Goal: Check status: Check status

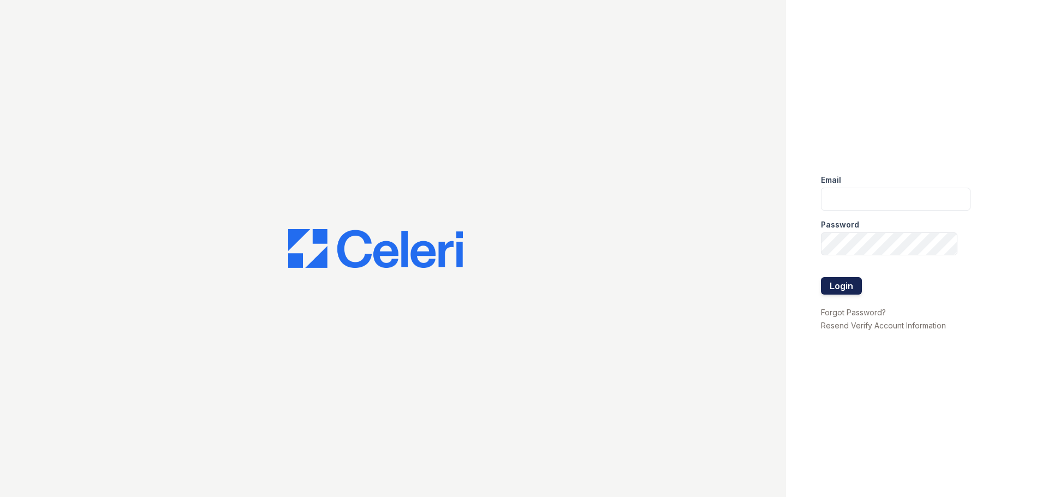
type input "[EMAIL_ADDRESS][DOMAIN_NAME]"
click at [831, 285] on button "Login" at bounding box center [841, 285] width 41 height 17
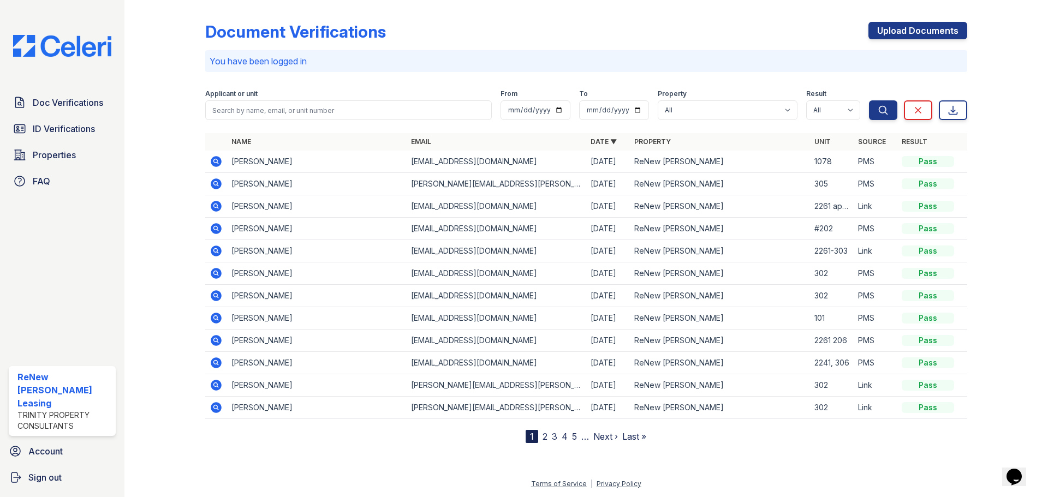
drag, startPoint x: 217, startPoint y: 158, endPoint x: 230, endPoint y: 164, distance: 14.2
click at [217, 158] on icon at bounding box center [216, 161] width 11 height 11
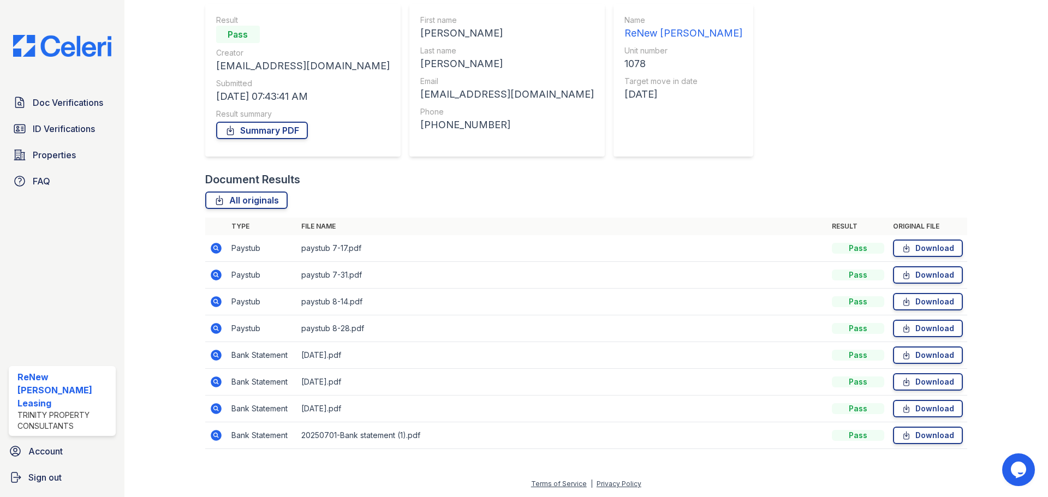
click at [213, 301] on icon at bounding box center [216, 301] width 13 height 13
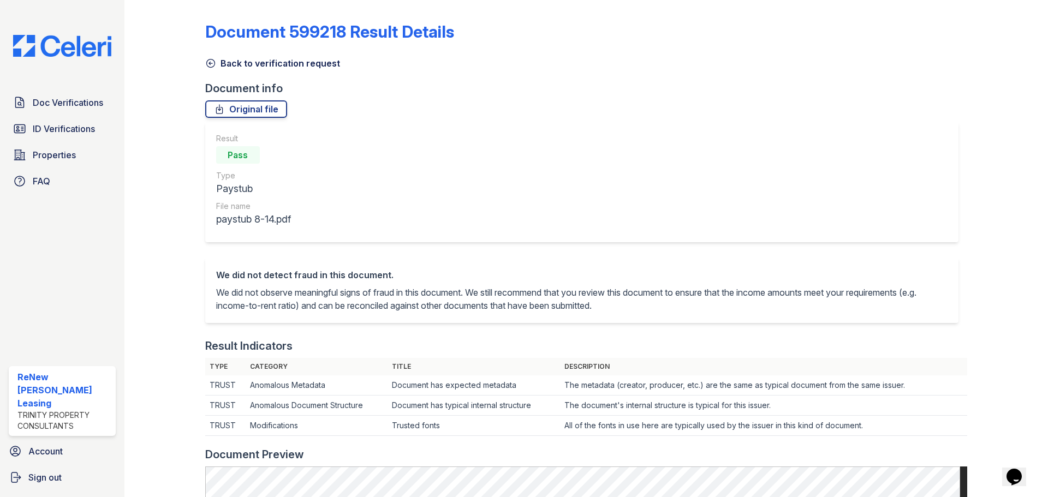
click at [215, 63] on icon at bounding box center [210, 63] width 11 height 11
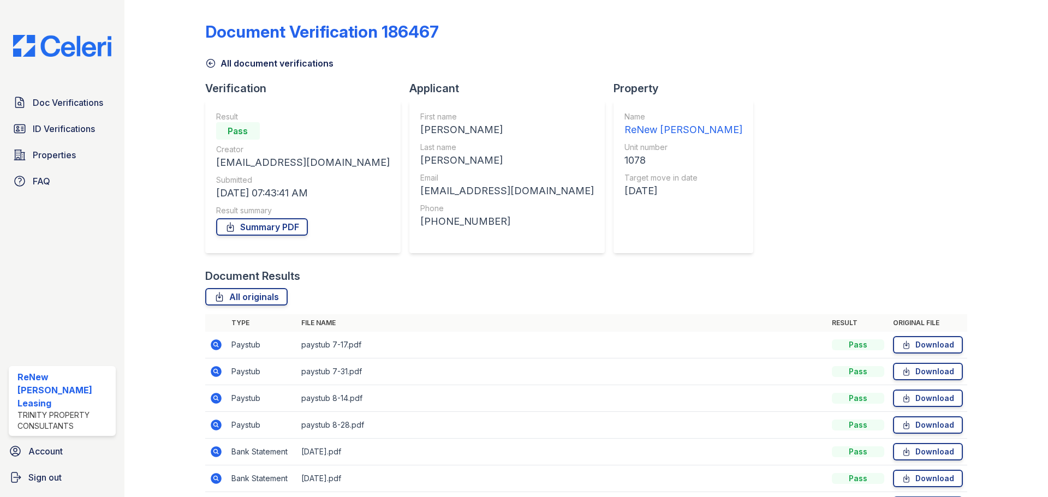
click at [211, 62] on icon at bounding box center [210, 63] width 11 height 11
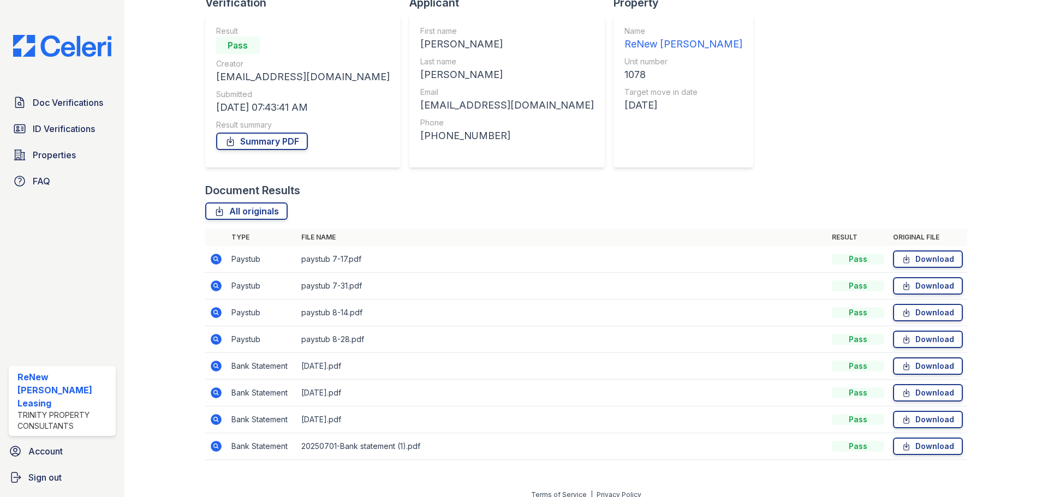
scroll to position [97, 0]
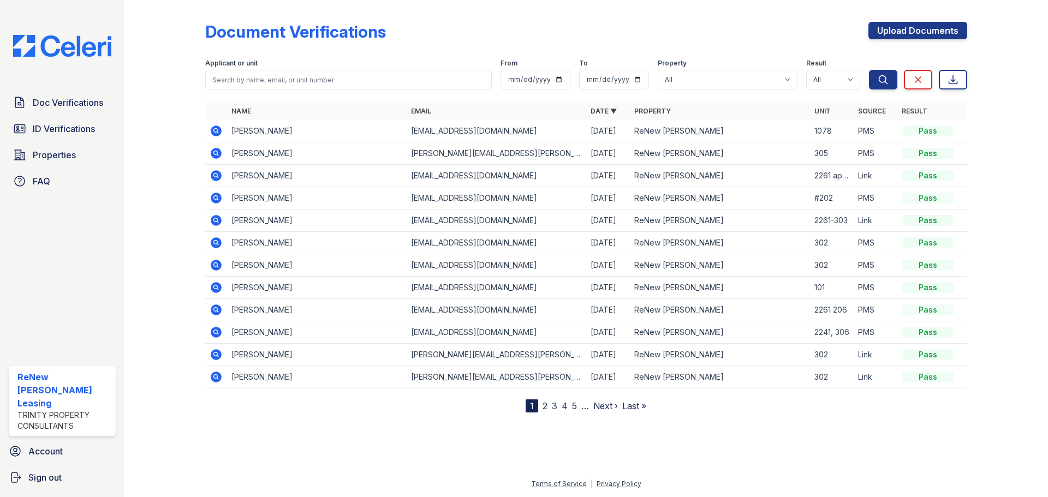
click at [215, 129] on icon at bounding box center [215, 130] width 3 height 3
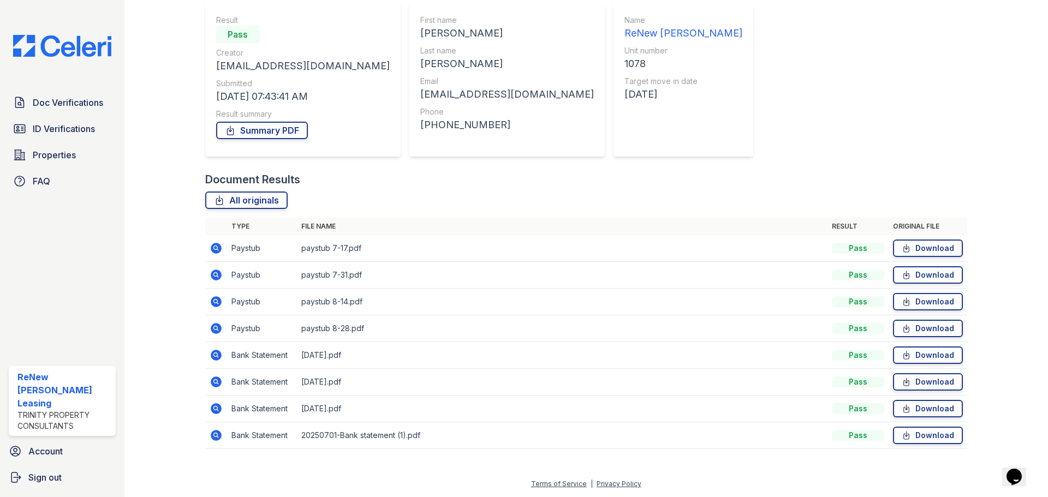
click at [214, 247] on icon at bounding box center [215, 247] width 3 height 3
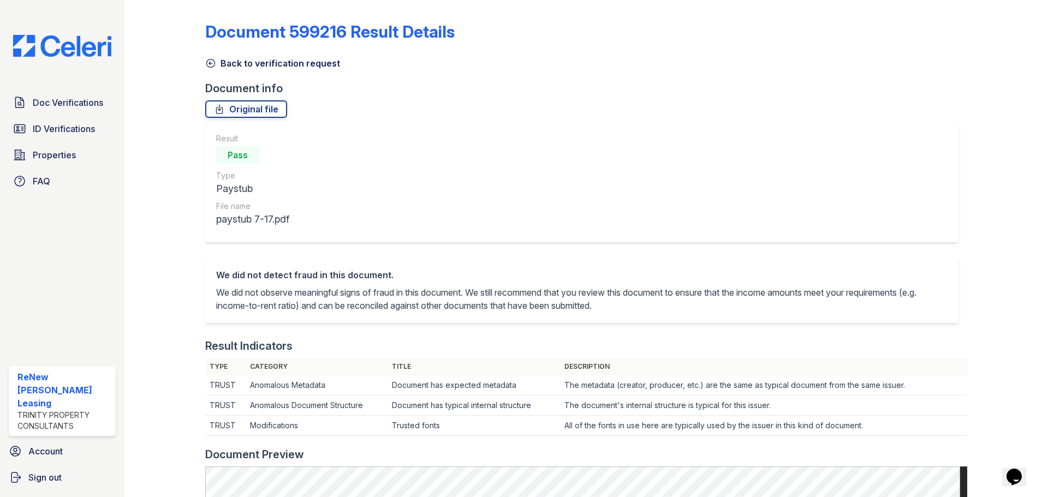
click at [211, 61] on icon at bounding box center [210, 63] width 11 height 11
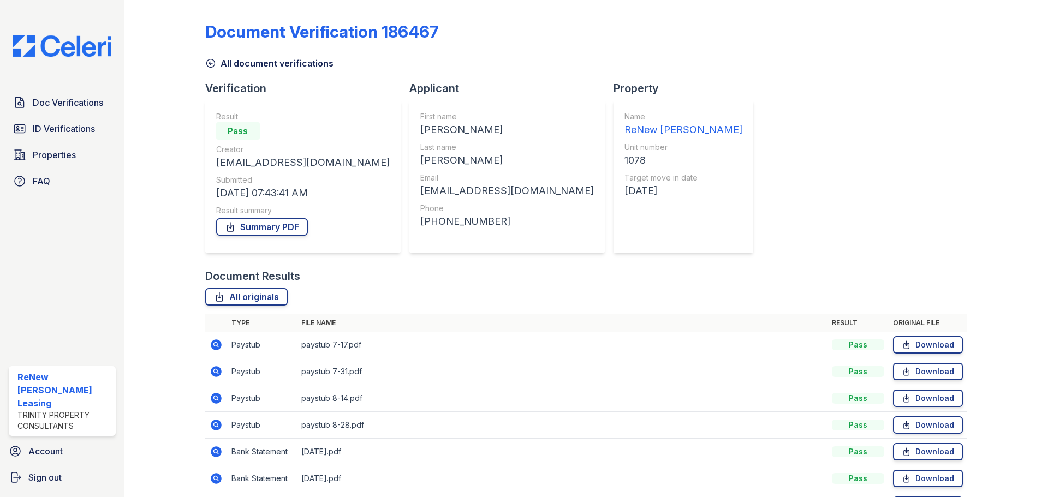
click at [214, 372] on icon at bounding box center [216, 371] width 13 height 13
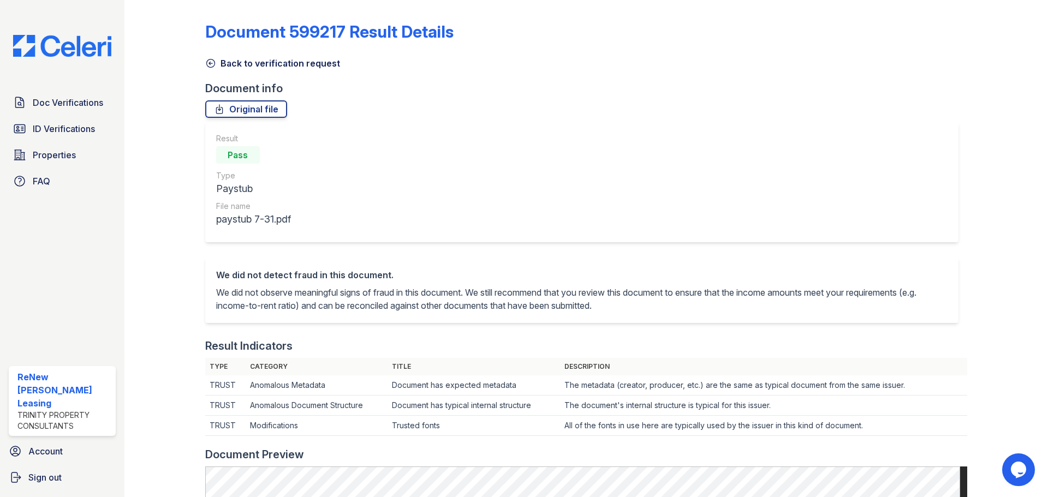
click at [223, 64] on link "Back to verification request" at bounding box center [272, 63] width 135 height 13
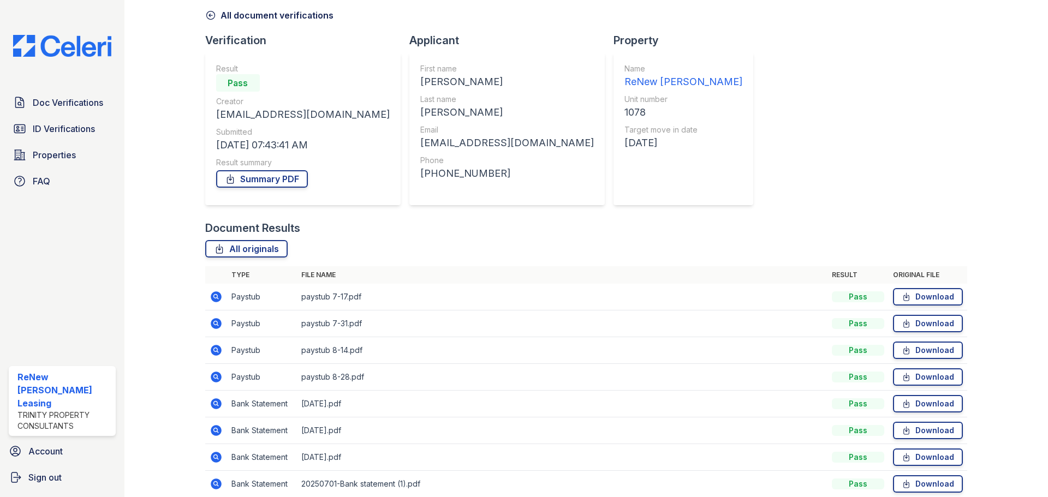
scroll to position [97, 0]
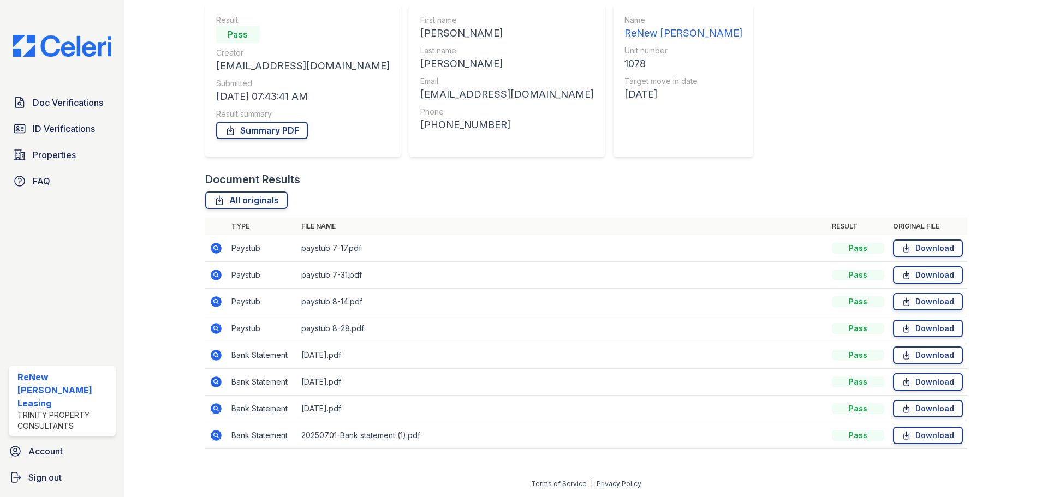
click at [213, 355] on icon at bounding box center [216, 355] width 13 height 13
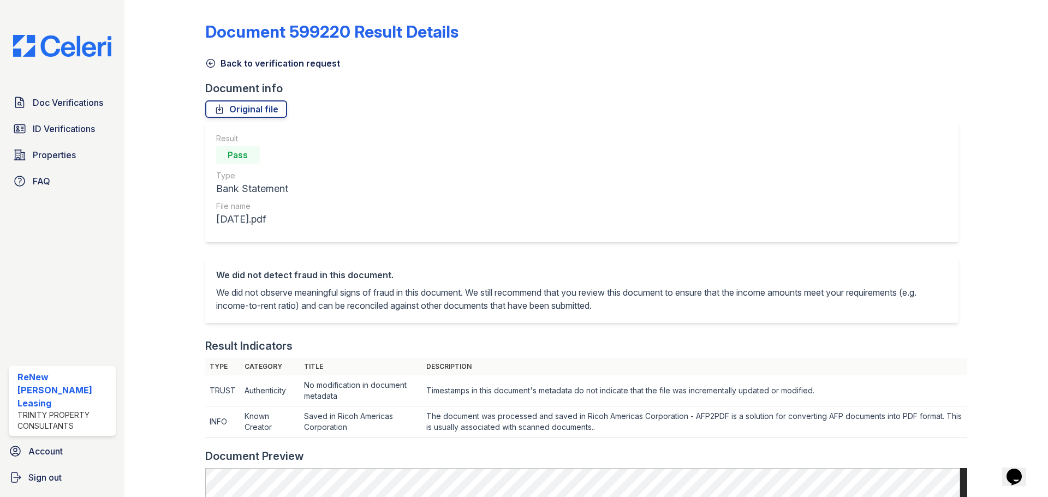
click at [216, 64] on link "Back to verification request" at bounding box center [272, 63] width 135 height 13
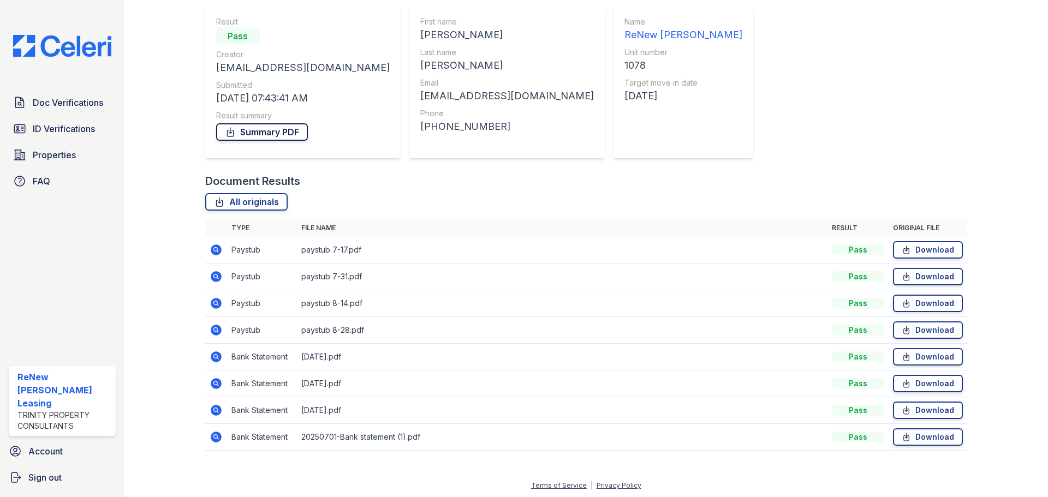
scroll to position [97, 0]
click at [213, 381] on icon at bounding box center [216, 382] width 13 height 13
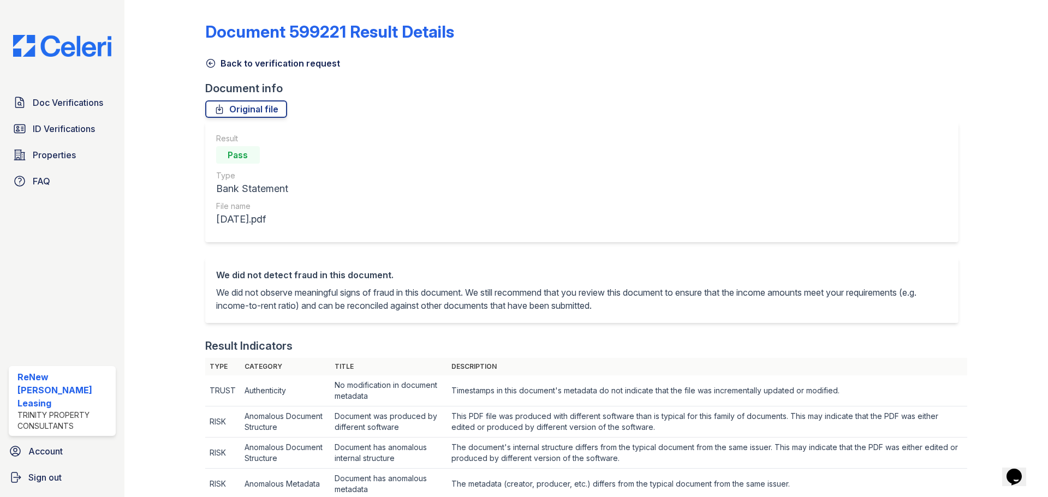
click at [213, 64] on icon at bounding box center [210, 63] width 11 height 11
click at [211, 62] on icon at bounding box center [210, 63] width 11 height 11
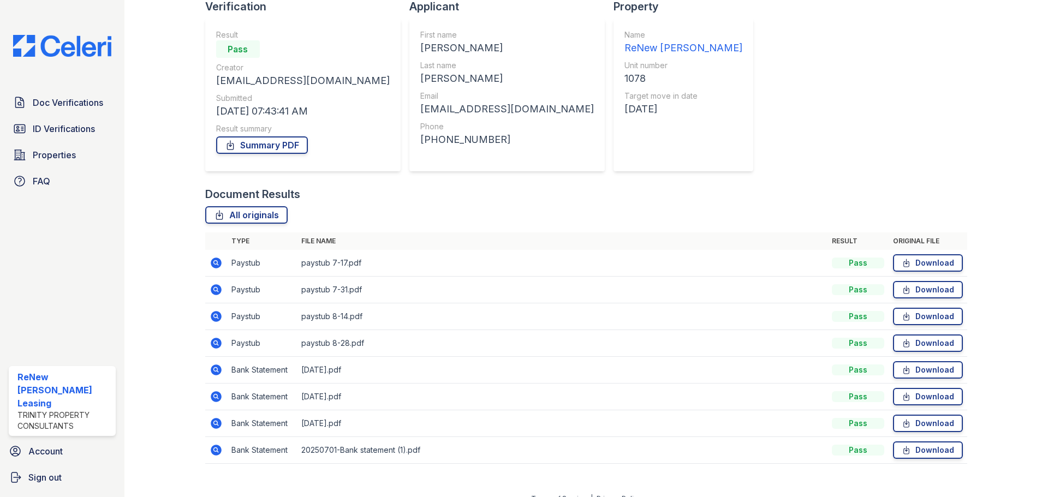
scroll to position [97, 0]
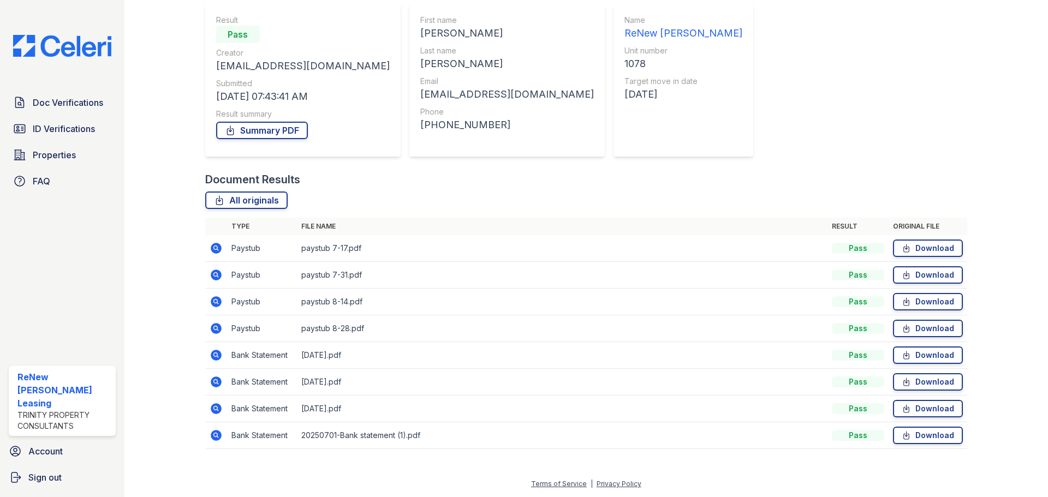
click at [213, 328] on icon at bounding box center [216, 328] width 13 height 13
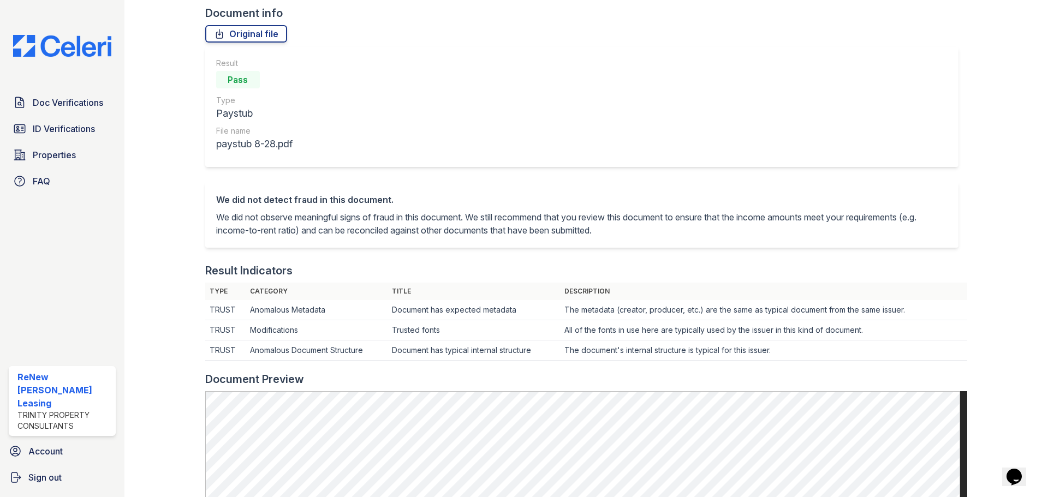
scroll to position [55, 0]
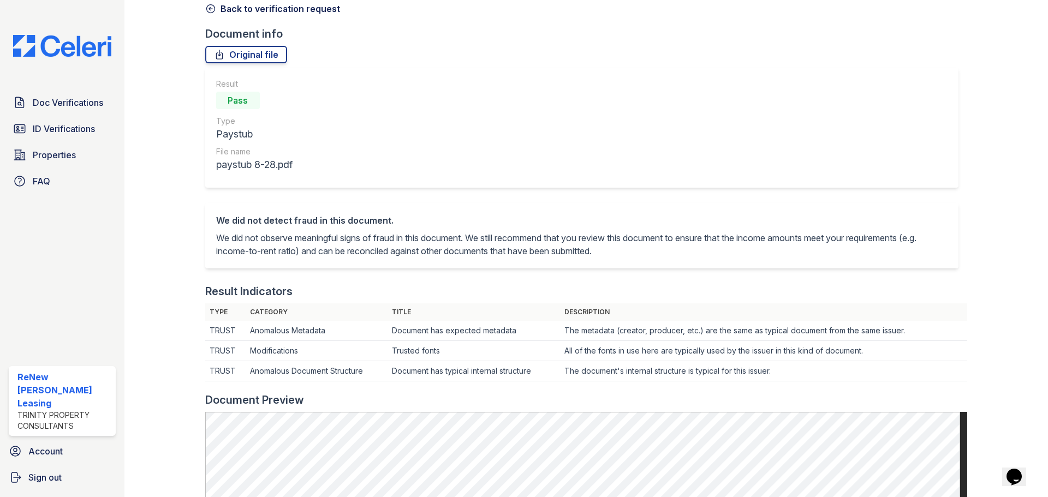
click at [212, 5] on icon at bounding box center [210, 8] width 11 height 11
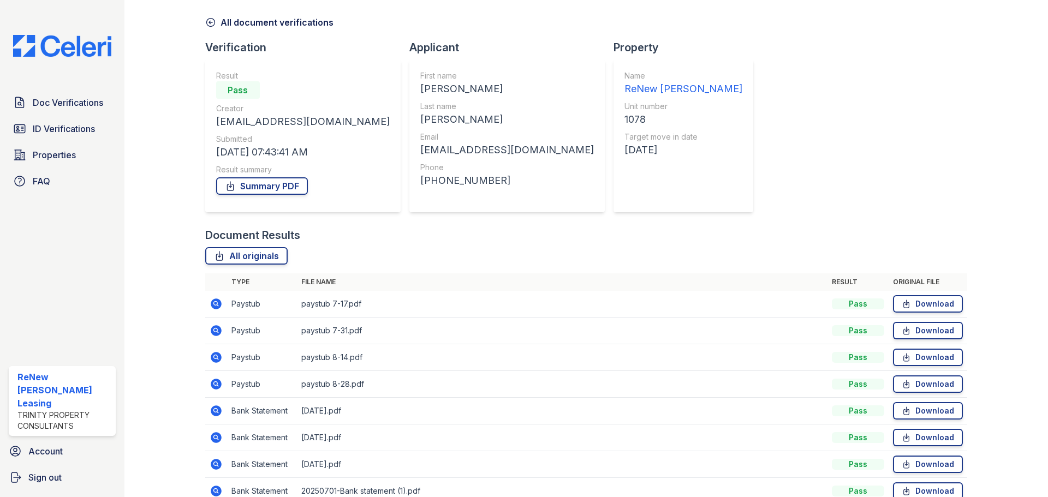
scroll to position [97, 0]
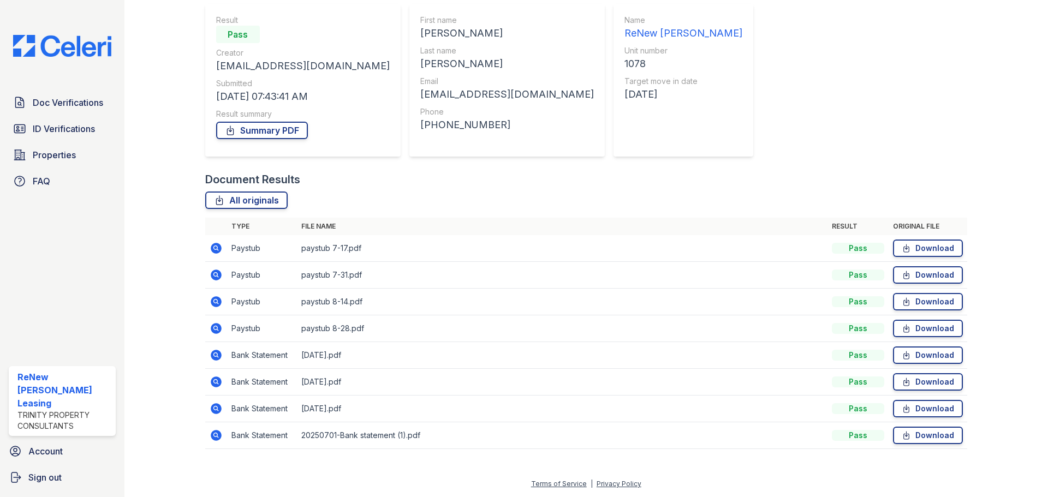
click at [216, 329] on icon at bounding box center [216, 328] width 13 height 13
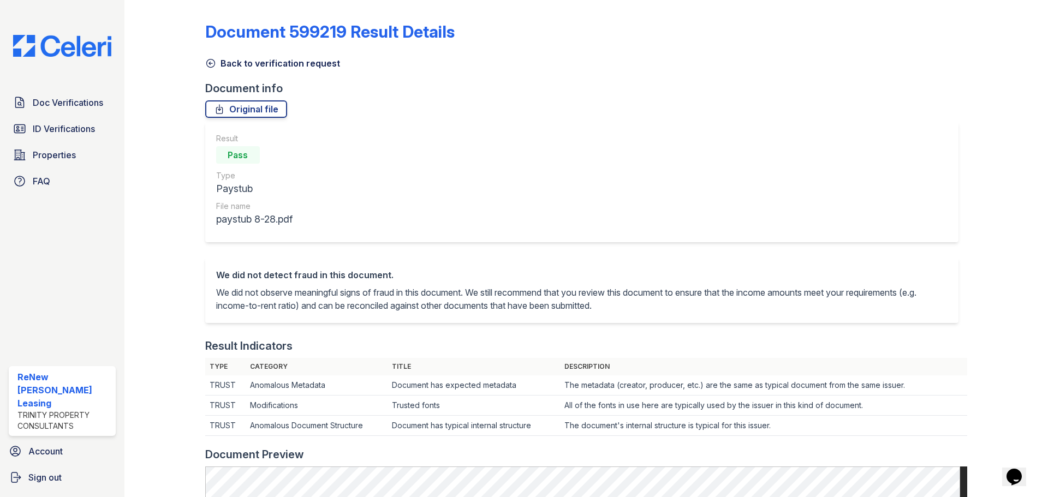
click at [207, 63] on icon at bounding box center [210, 63] width 11 height 11
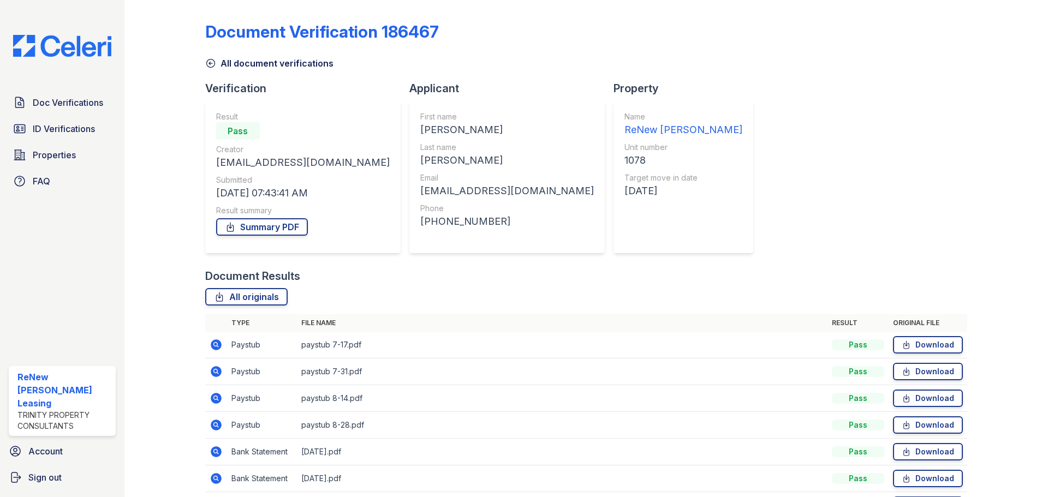
click at [217, 397] on icon at bounding box center [216, 398] width 13 height 13
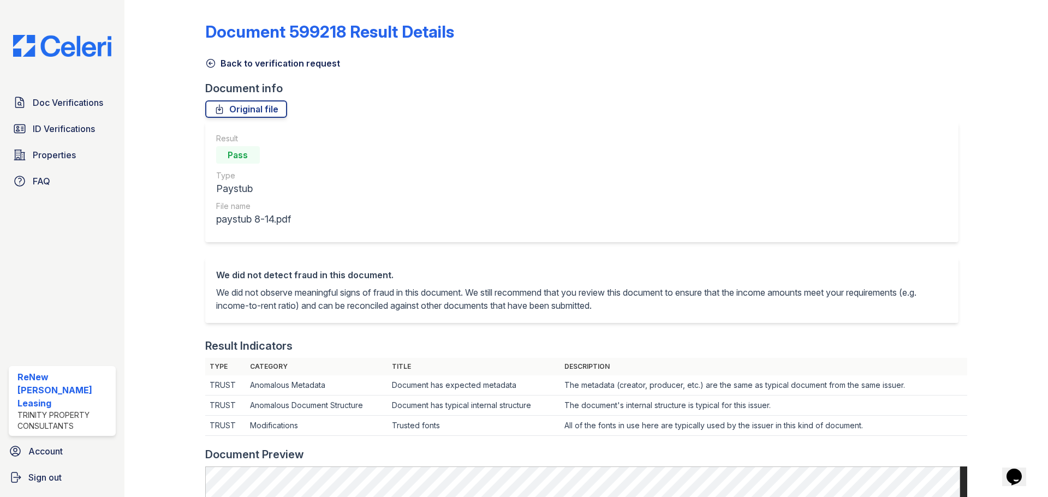
click at [212, 57] on link "Back to verification request" at bounding box center [272, 63] width 135 height 13
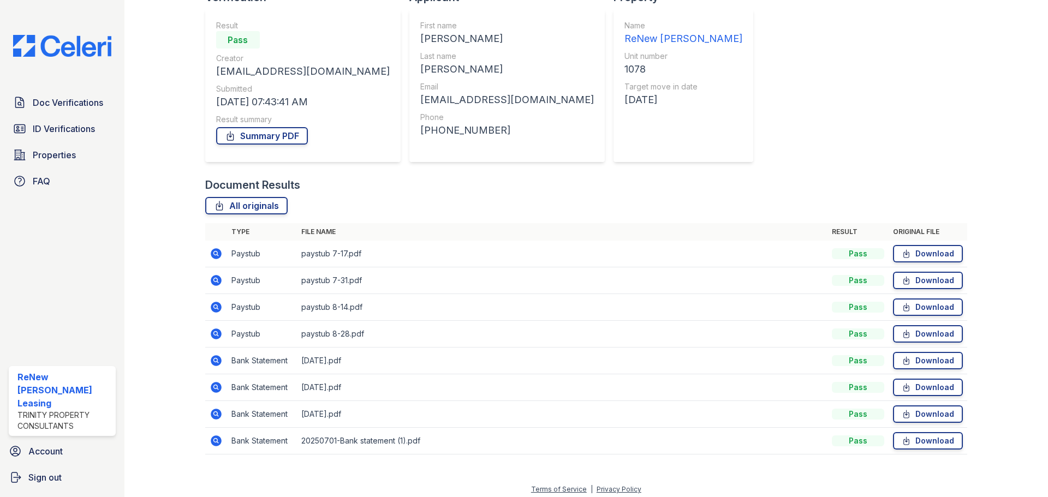
scroll to position [97, 0]
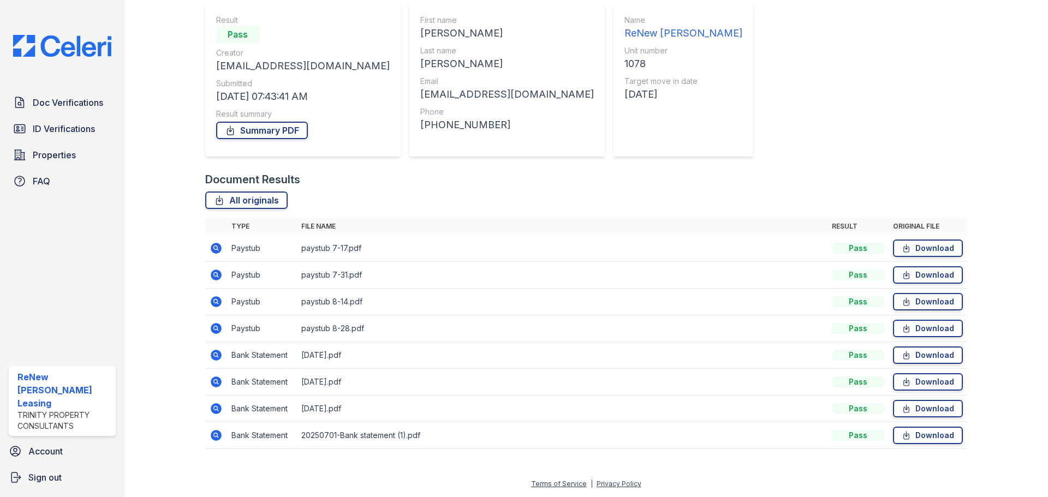
click at [218, 354] on icon at bounding box center [216, 355] width 11 height 11
